Goal: Book appointment/travel/reservation

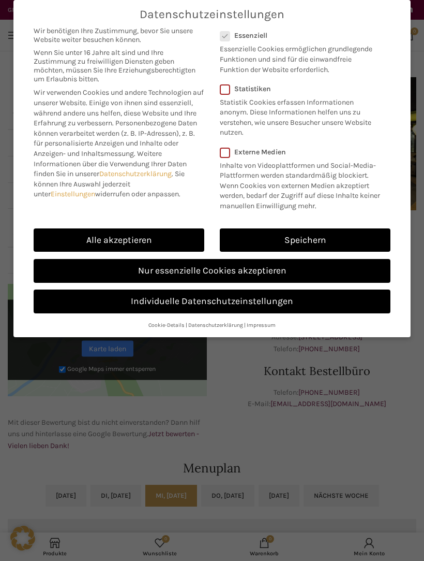
click at [177, 234] on link "Alle akzeptieren" at bounding box center [119, 240] width 171 height 24
checkbox input "true"
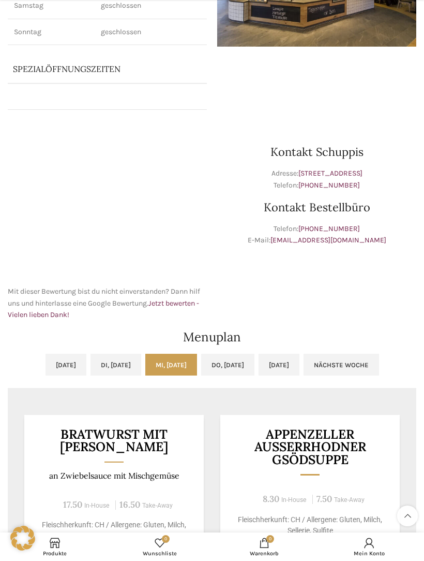
scroll to position [164, 0]
click at [300, 367] on link "[DATE]" at bounding box center [279, 364] width 41 height 22
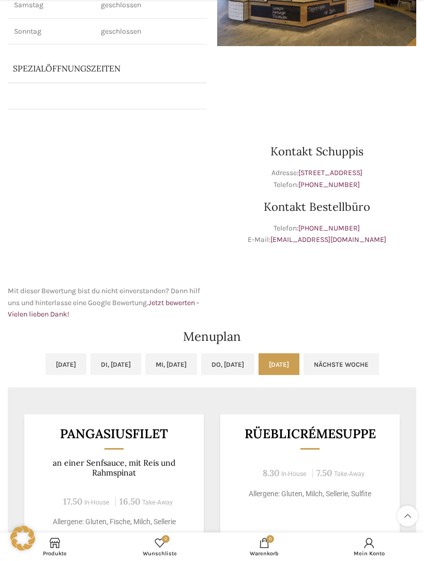
click at [379, 366] on link "Nächste Woche" at bounding box center [342, 364] width 76 height 22
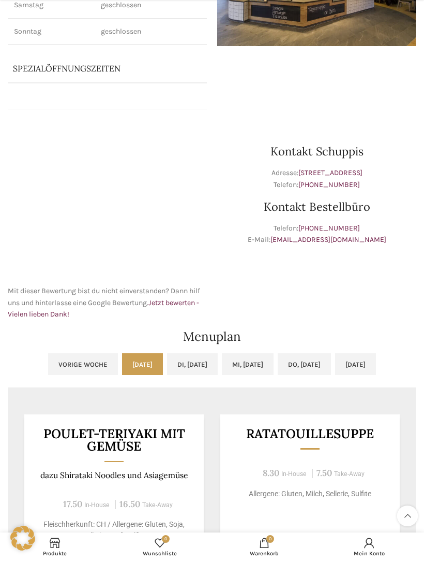
click at [376, 368] on link "[DATE]" at bounding box center [355, 364] width 41 height 22
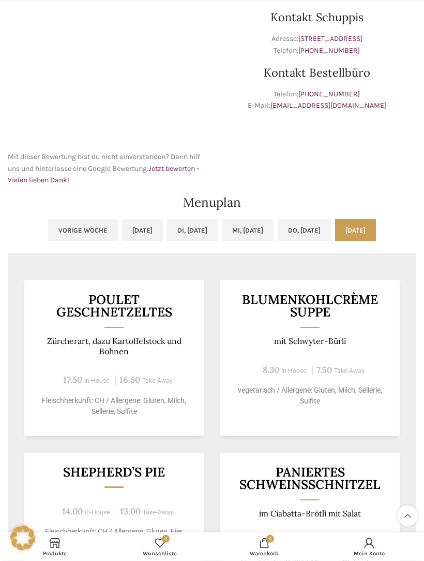
scroll to position [298, 0]
click at [251, 229] on link "Mi, [DATE]" at bounding box center [248, 230] width 52 height 22
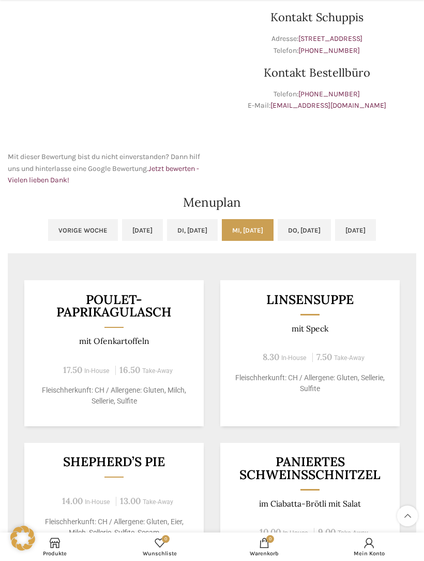
click at [122, 233] on link "[DATE]" at bounding box center [142, 230] width 41 height 22
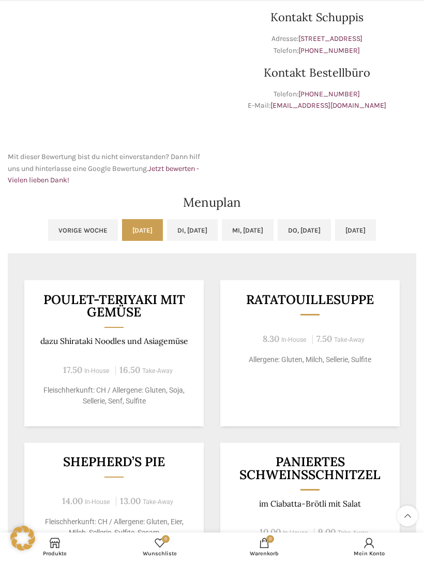
click at [195, 231] on link "Di, [DATE]" at bounding box center [192, 230] width 51 height 22
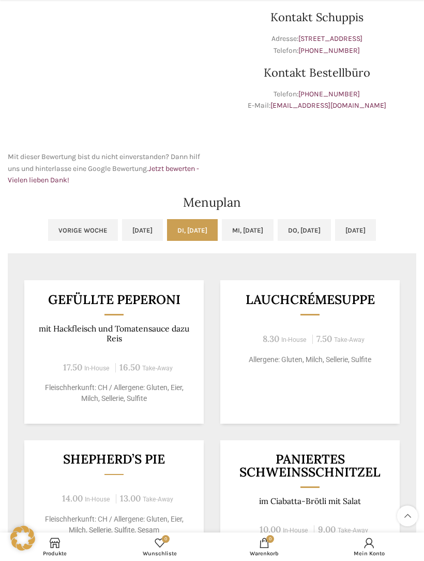
click at [258, 233] on link "Mi, [DATE]" at bounding box center [248, 230] width 52 height 22
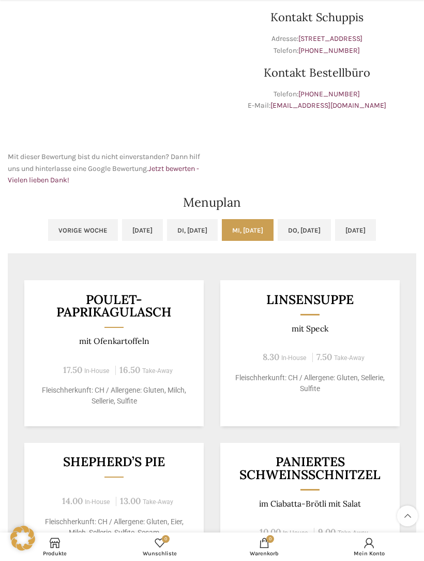
click at [324, 231] on link "Do, [DATE]" at bounding box center [304, 230] width 53 height 22
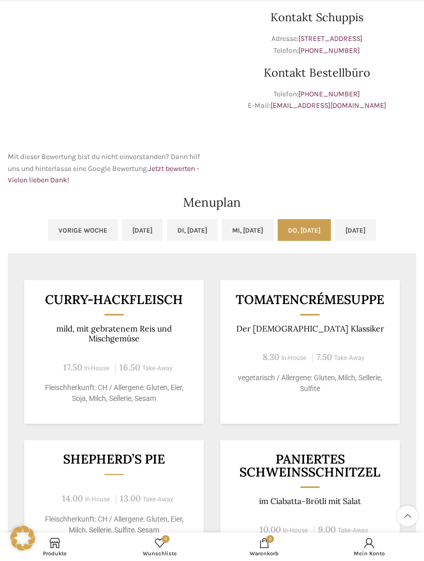
click at [376, 230] on link "[DATE]" at bounding box center [355, 230] width 41 height 22
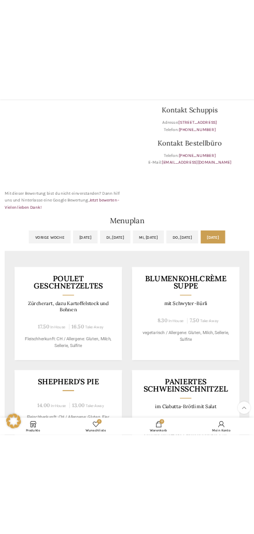
scroll to position [682, 0]
